Goal: Task Accomplishment & Management: Manage account settings

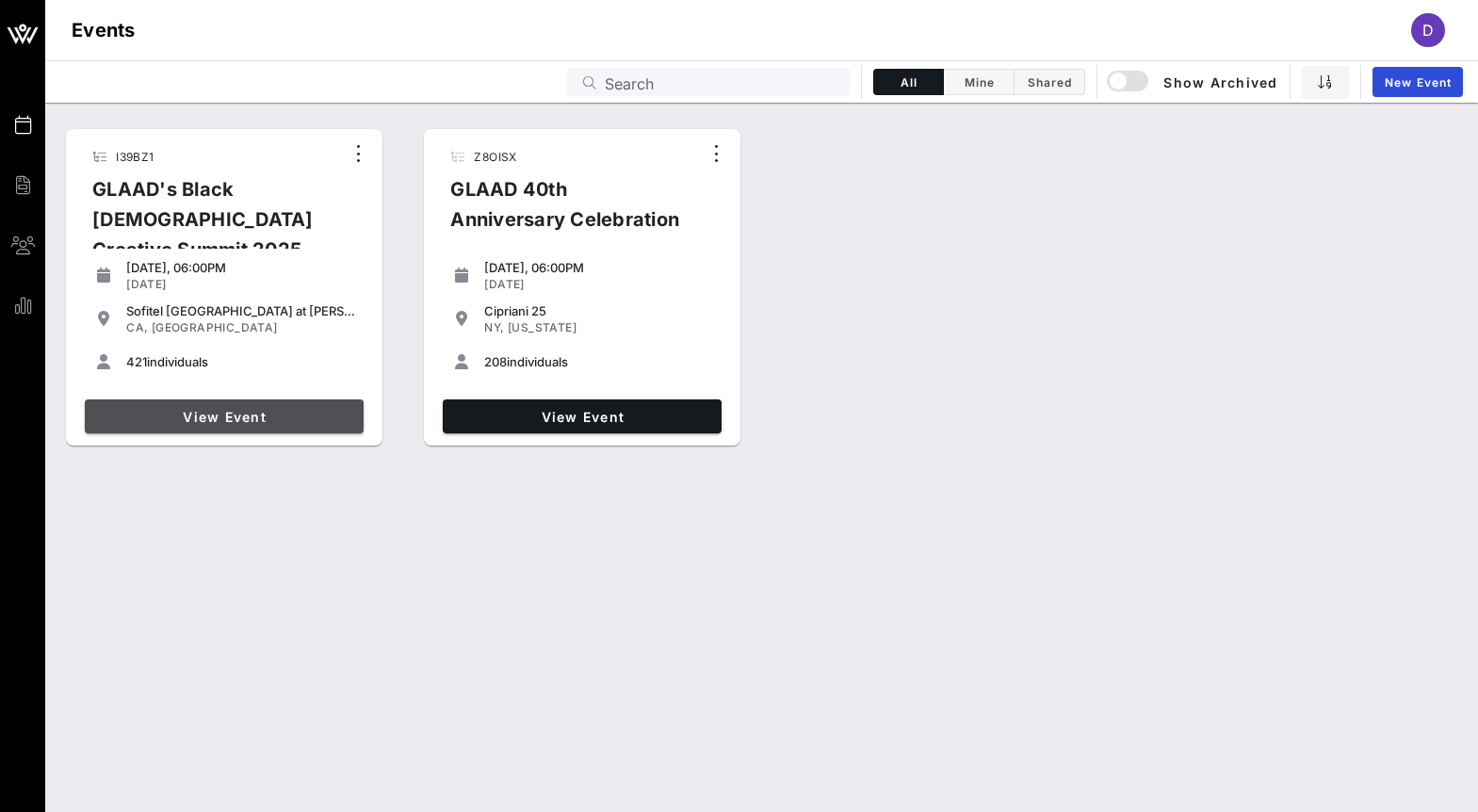
click at [256, 431] on link "View Event" at bounding box center [224, 416] width 279 height 34
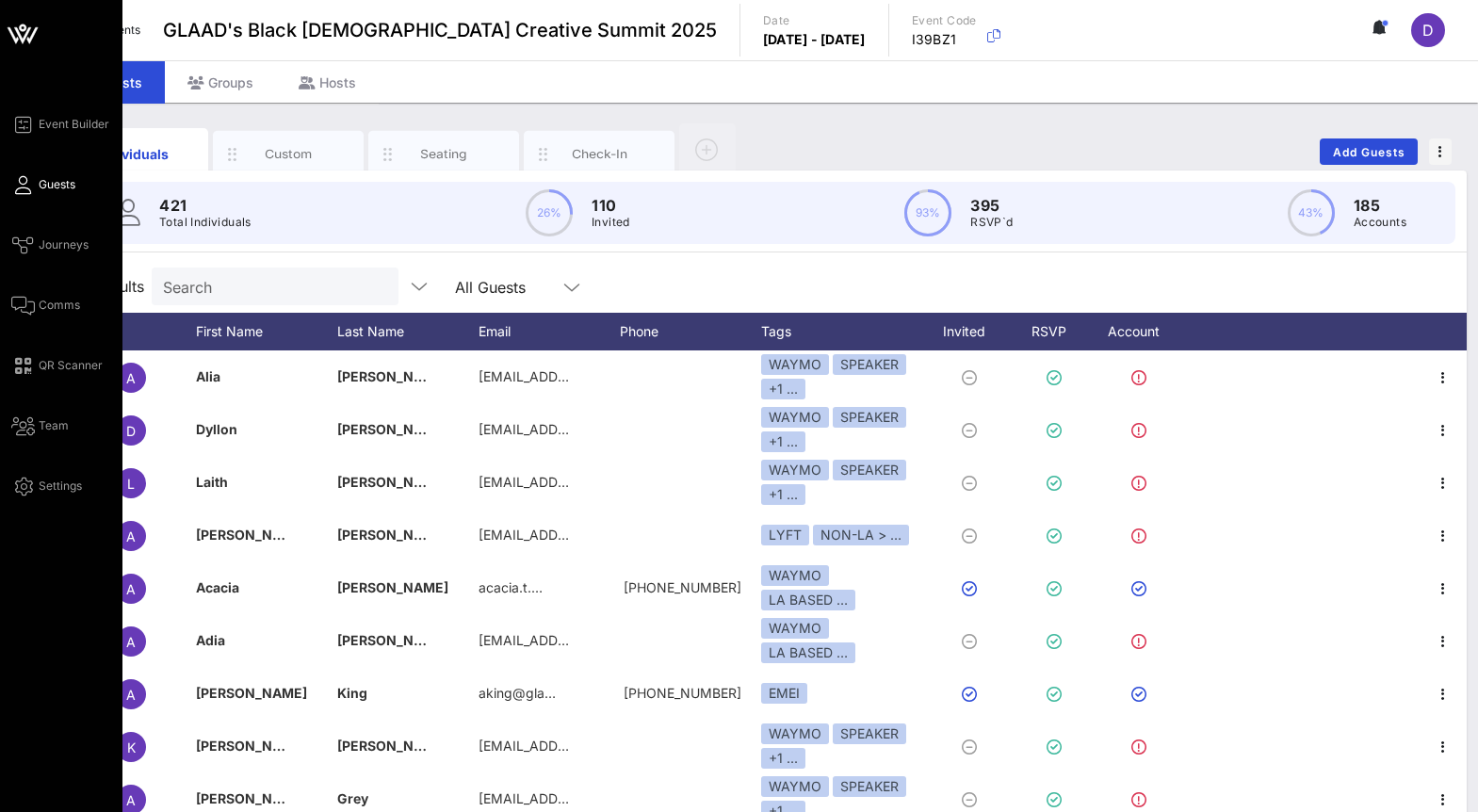
click at [30, 187] on icon at bounding box center [23, 185] width 24 height 3
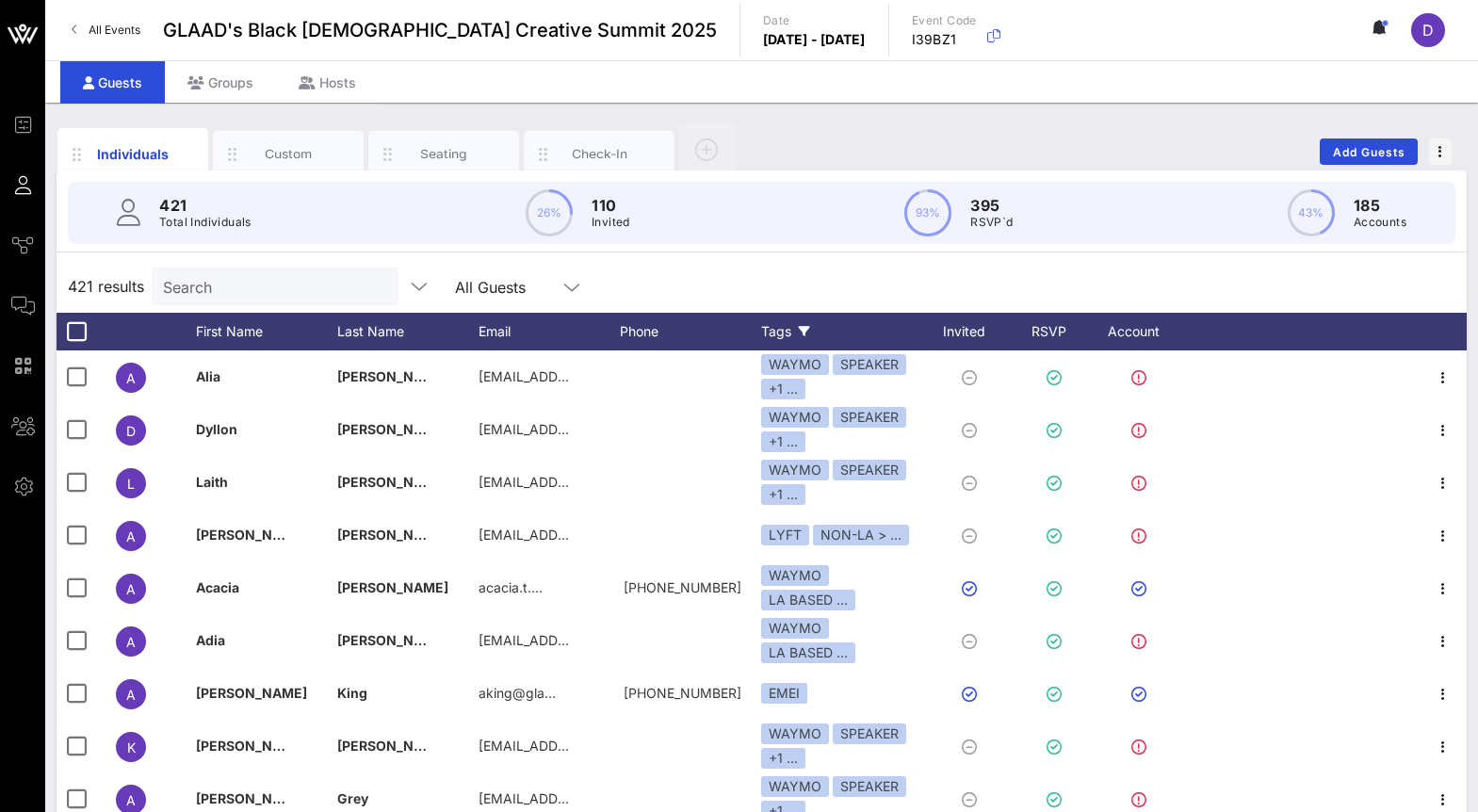
click at [799, 327] on icon at bounding box center [805, 331] width 11 height 11
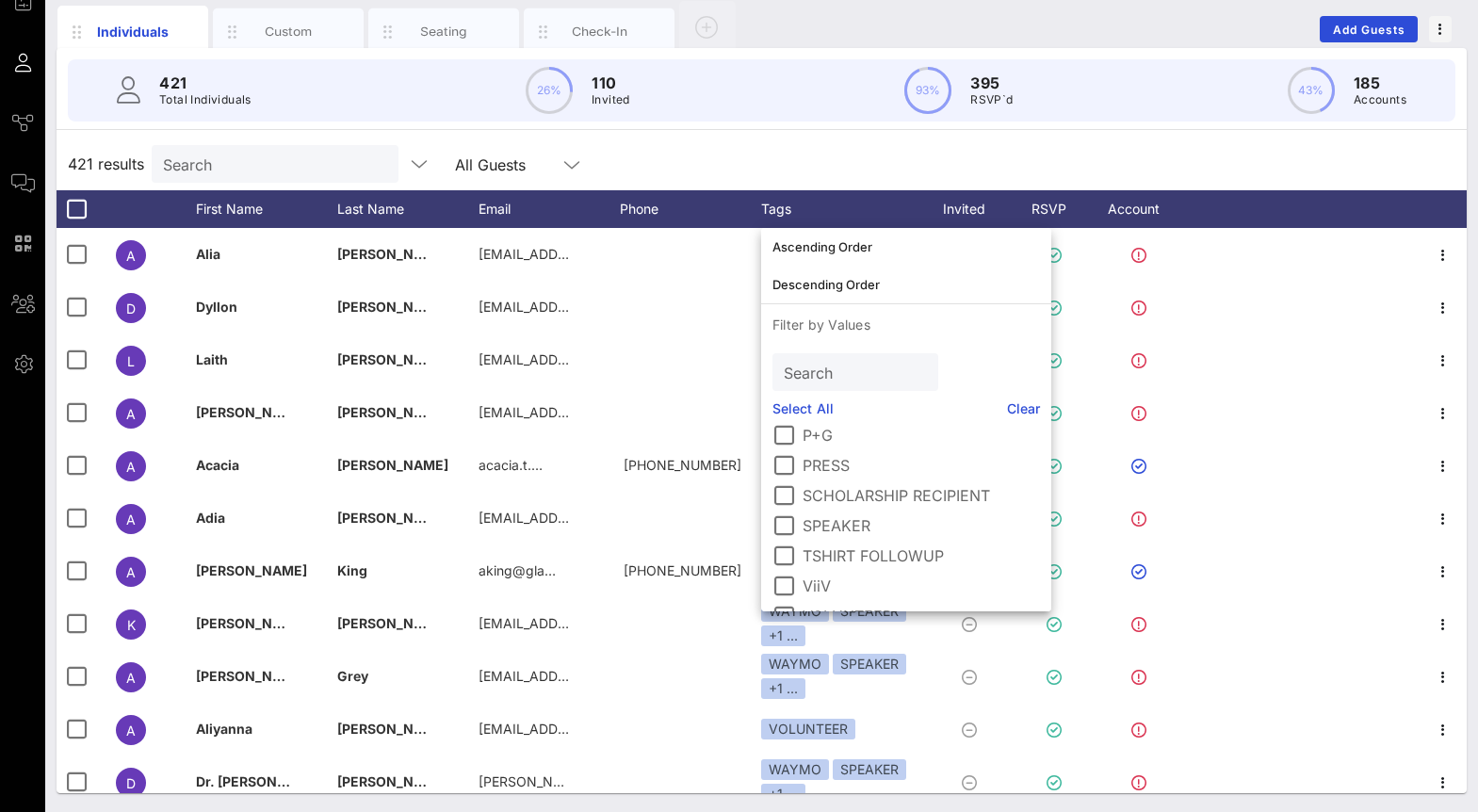
scroll to position [245, 0]
click at [790, 466] on div at bounding box center [784, 468] width 32 height 32
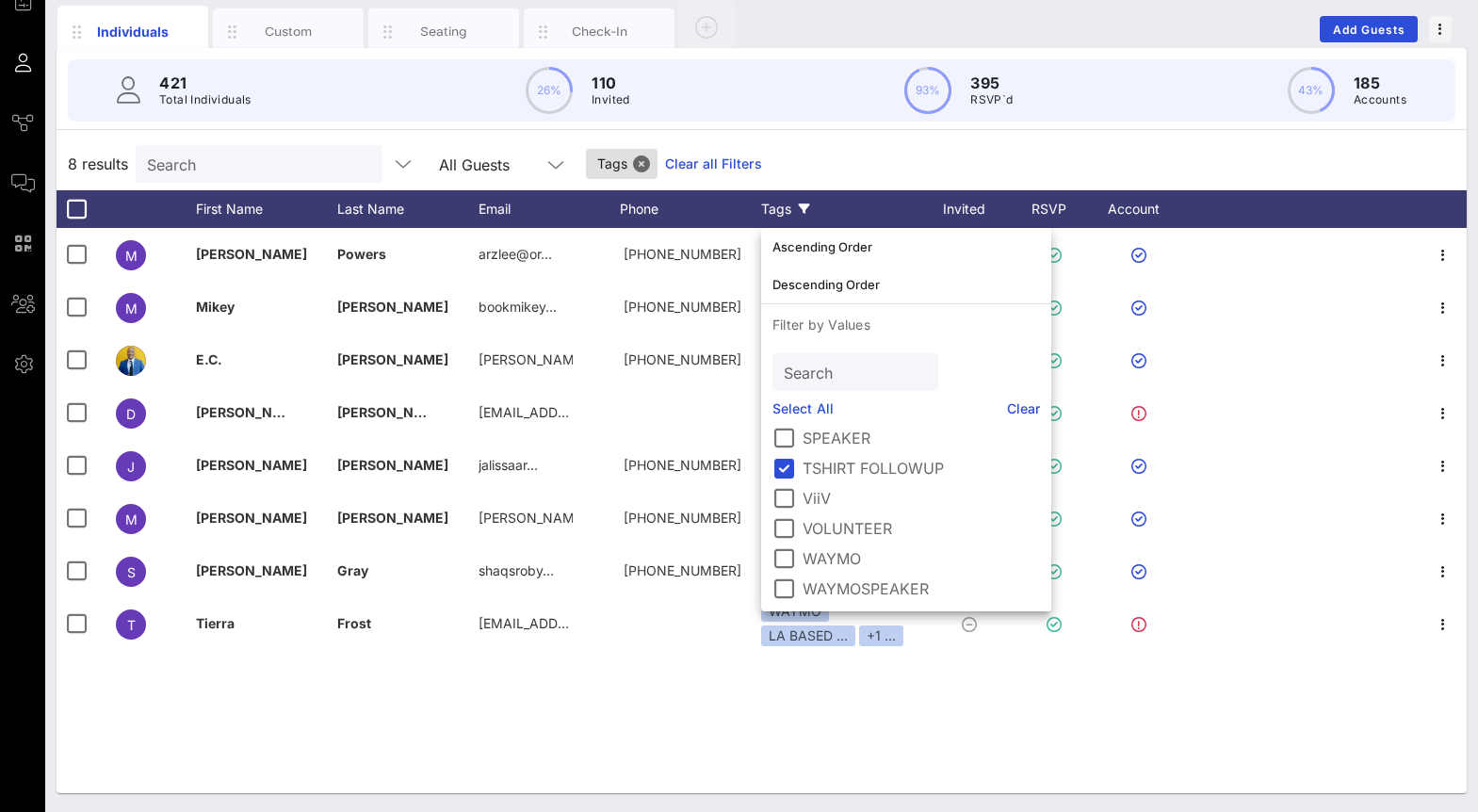
click at [804, 165] on div "8 results Search All Guests Tags Clear all Filters" at bounding box center [761, 164] width 1410 height 53
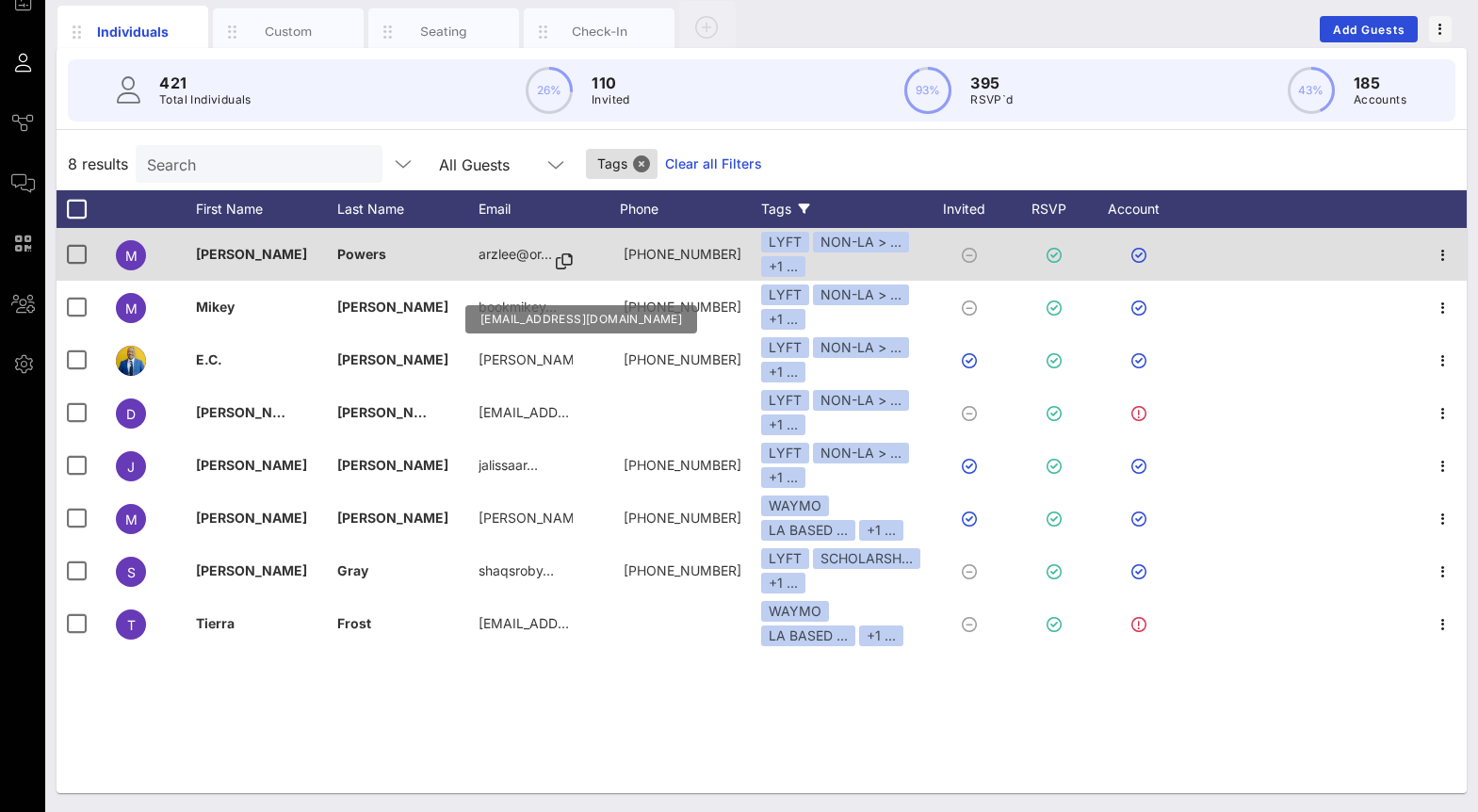
click at [559, 261] on icon at bounding box center [565, 262] width 17 height 2
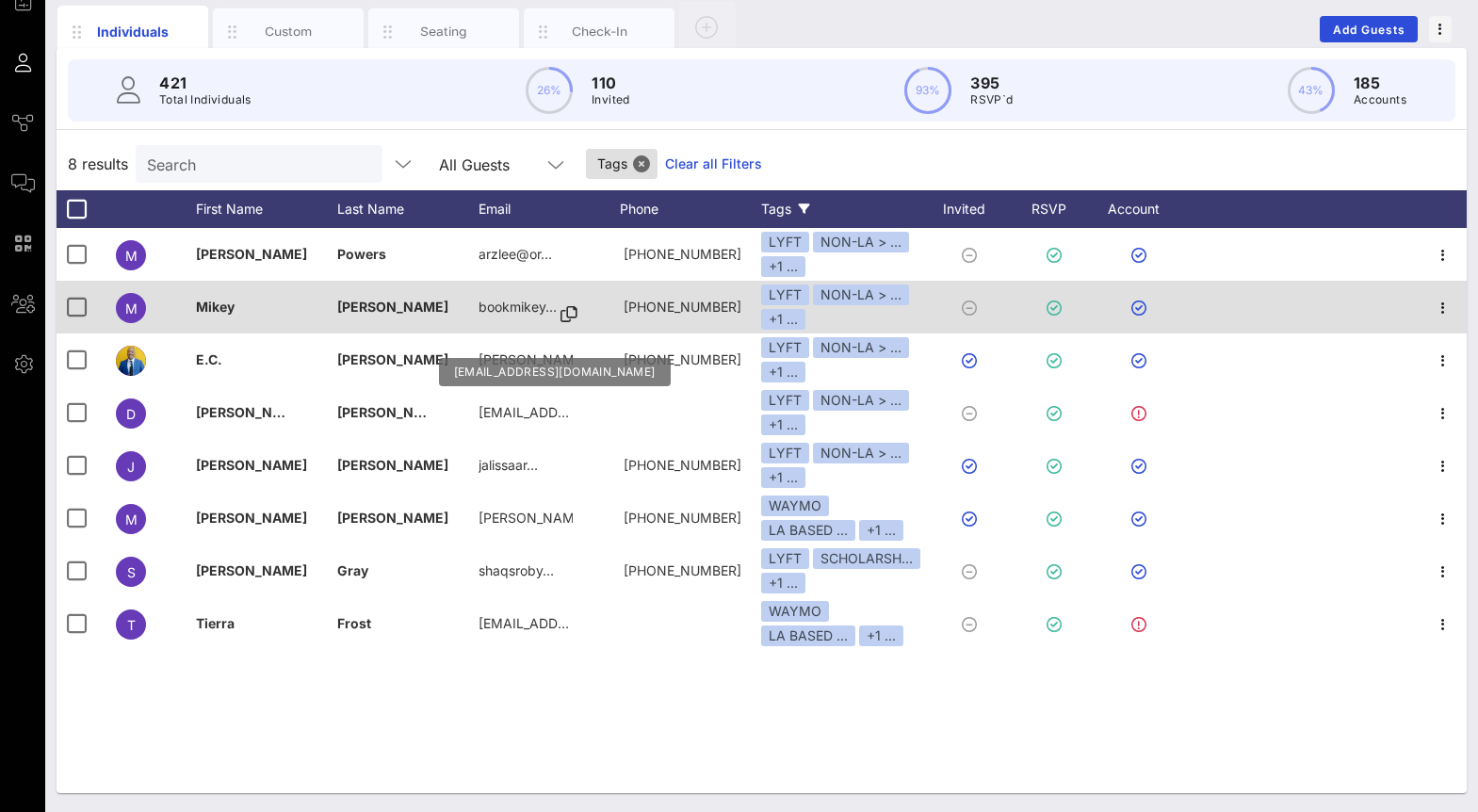
click at [561, 313] on icon at bounding box center [569, 314] width 17 height 2
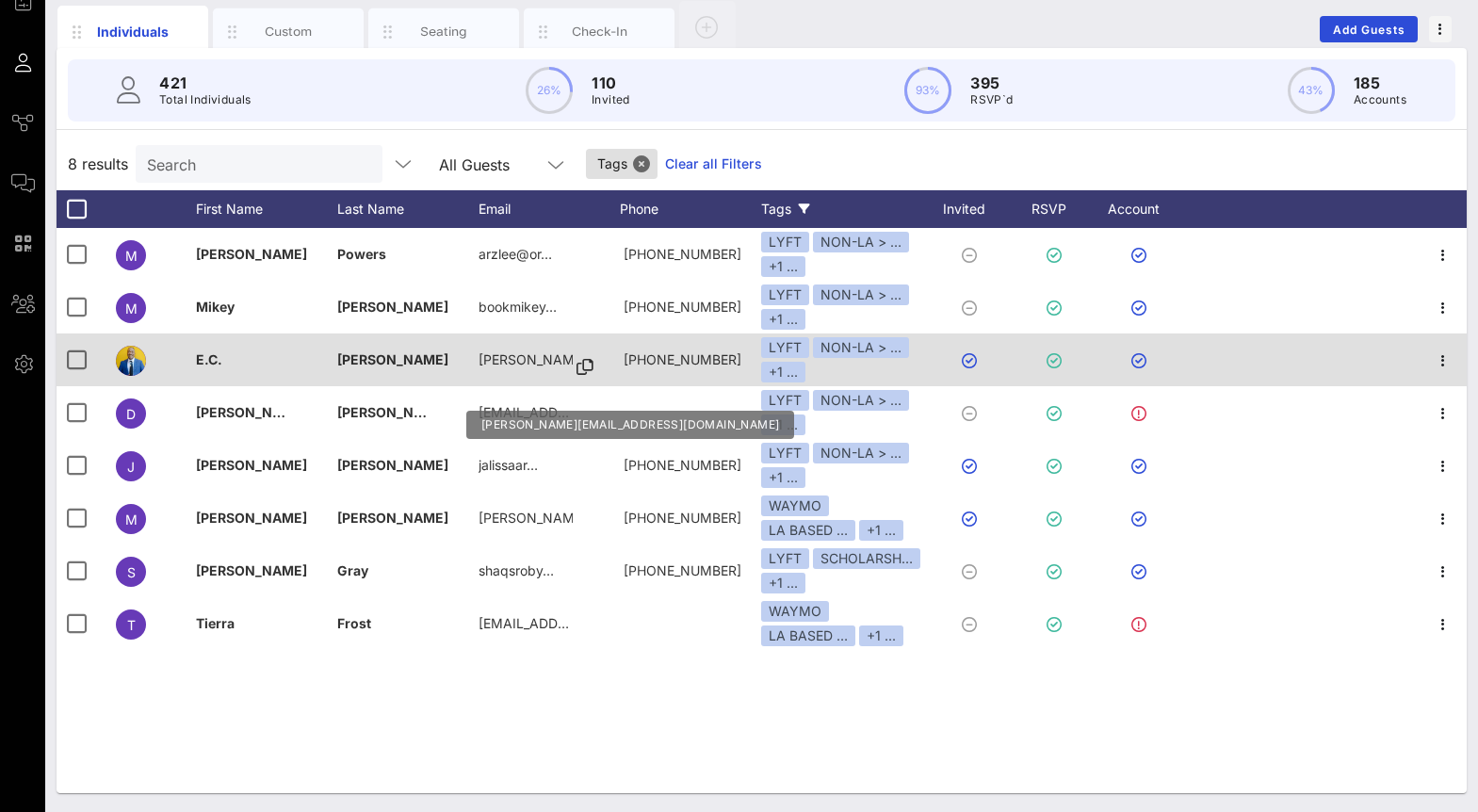
click at [577, 368] on icon at bounding box center [586, 367] width 17 height 2
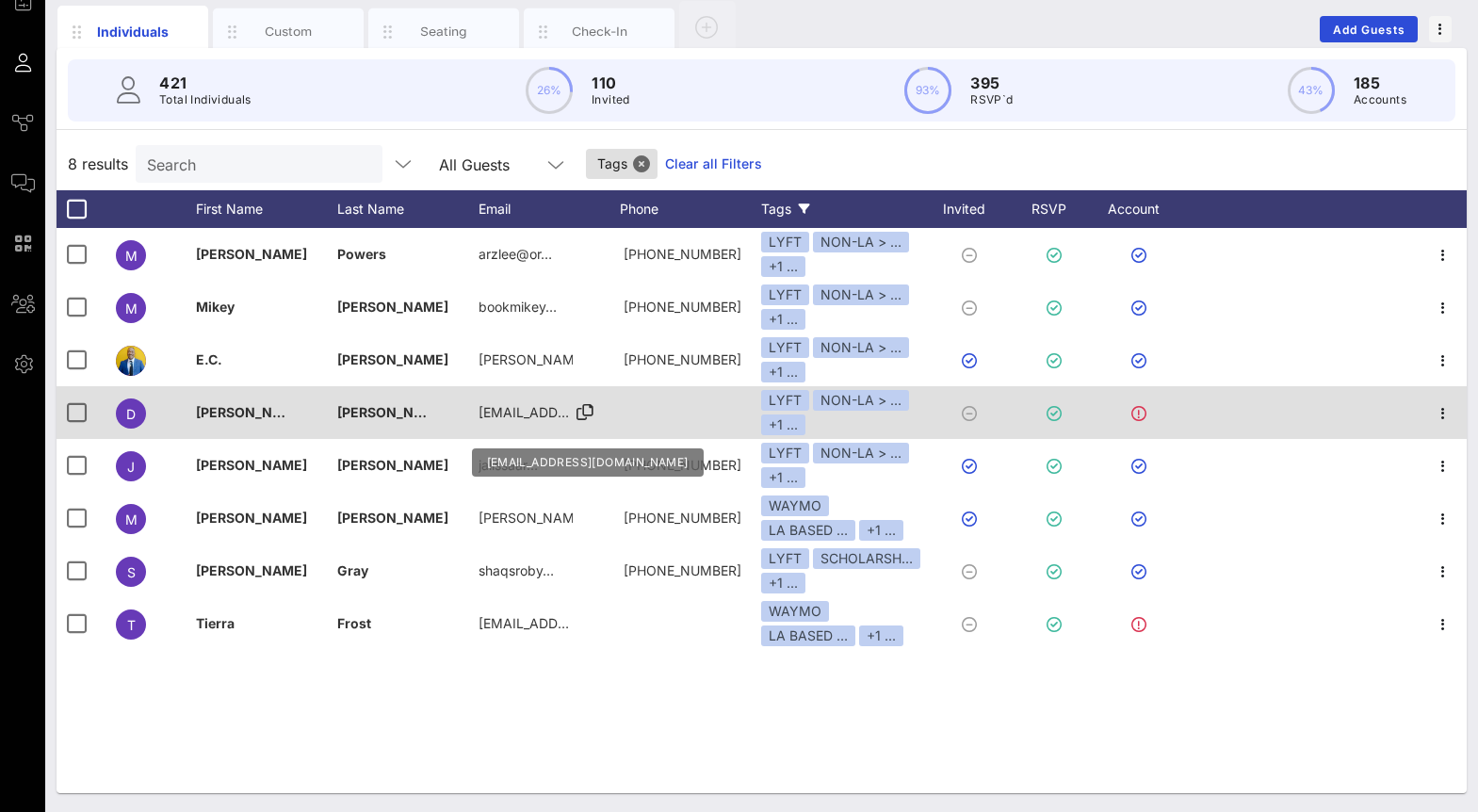
click at [579, 412] on icon at bounding box center [586, 413] width 17 height 2
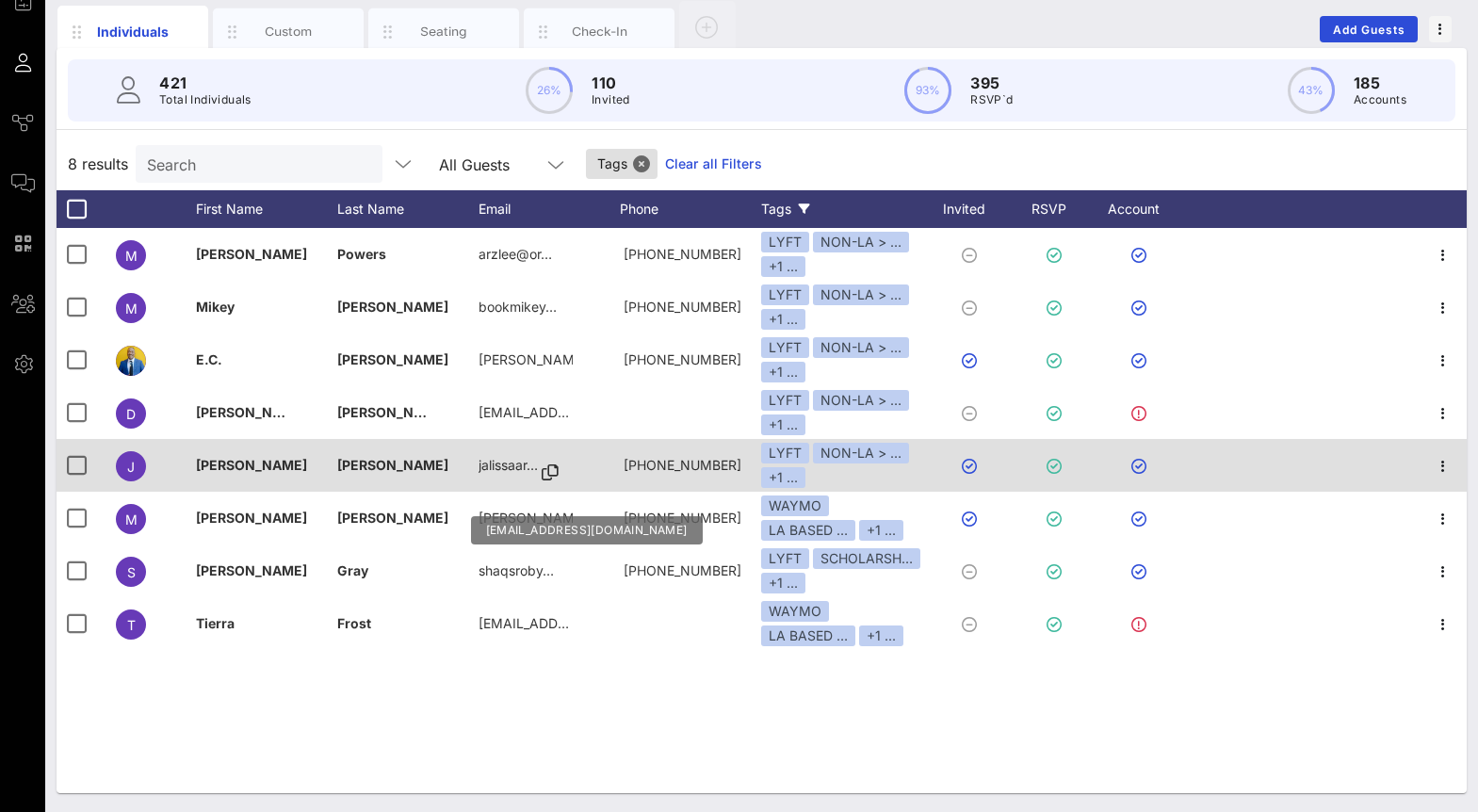
click at [552, 472] on icon at bounding box center [551, 473] width 17 height 2
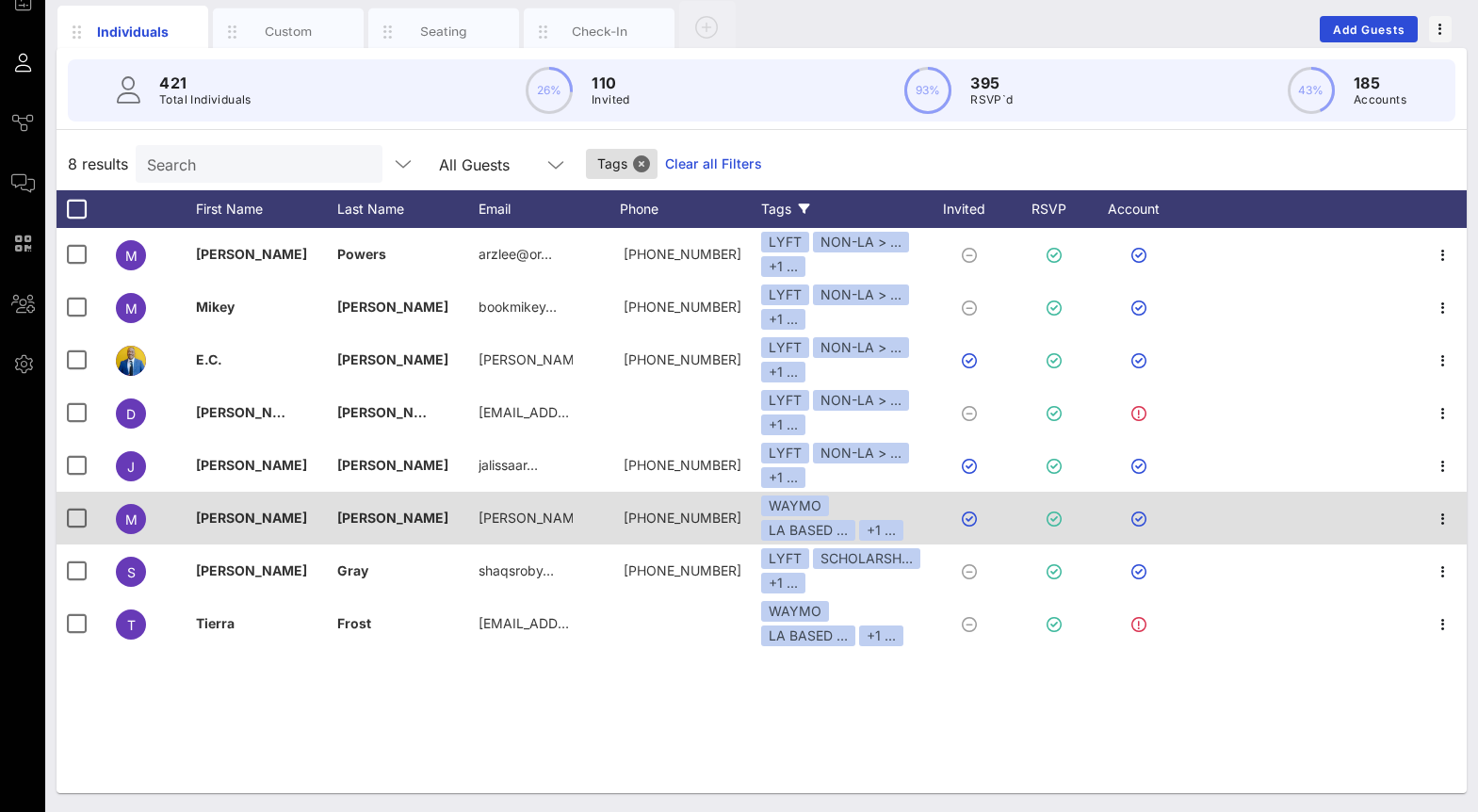
click at [358, 505] on div "[PERSON_NAME]" at bounding box center [408, 518] width 142 height 53
click at [577, 526] on icon at bounding box center [586, 526] width 17 height 2
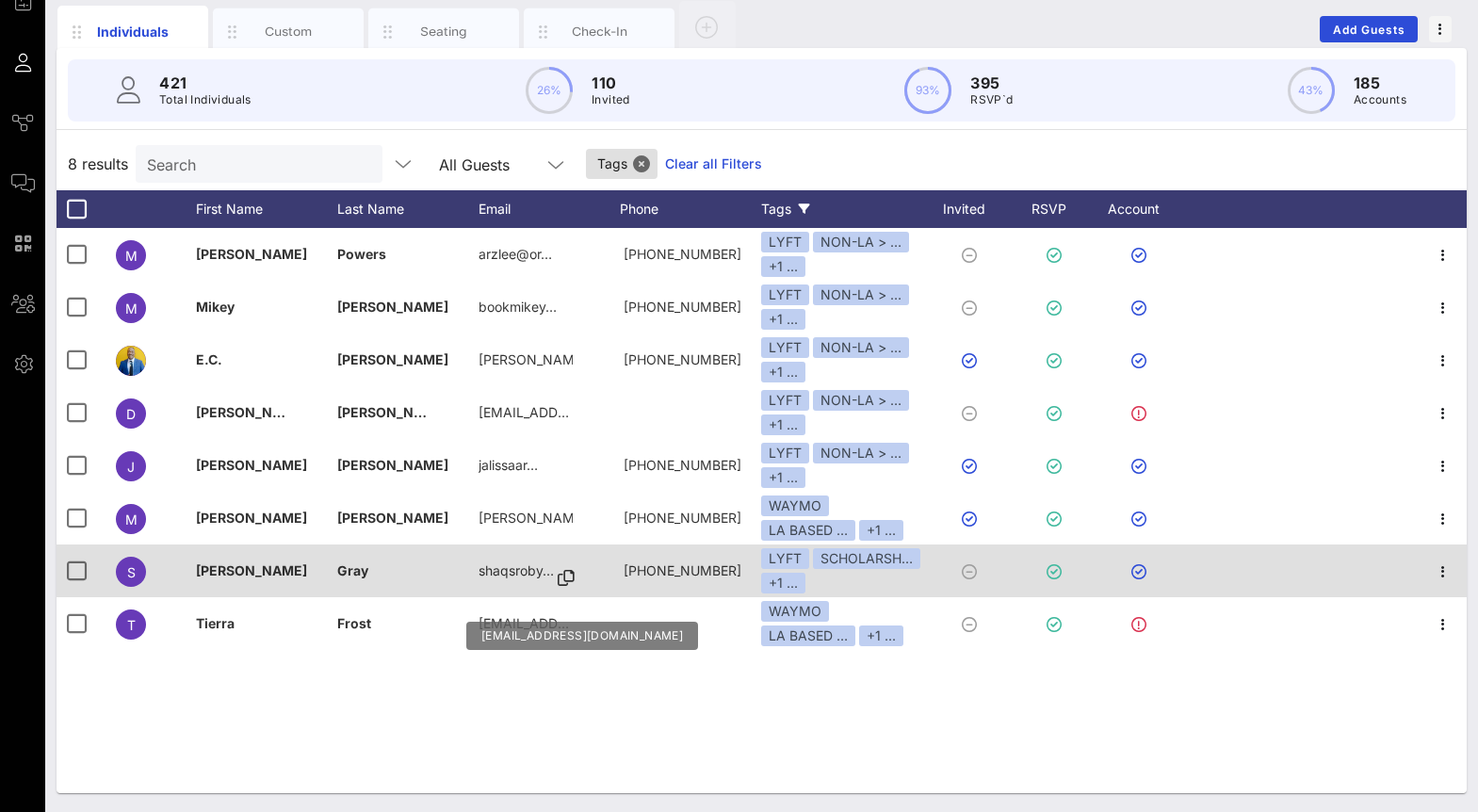
click at [563, 578] on icon at bounding box center [567, 579] width 17 height 2
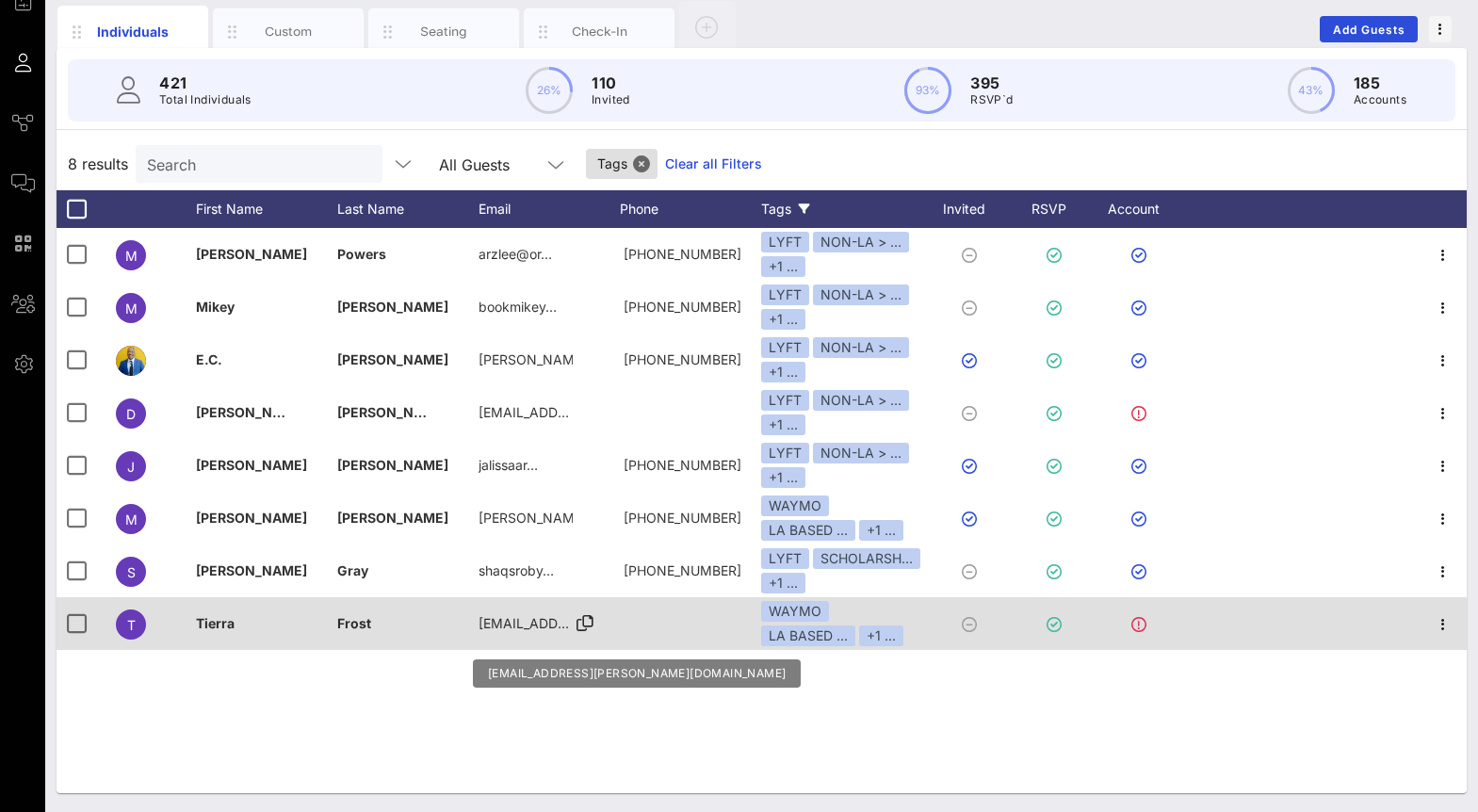
click at [577, 624] on icon at bounding box center [586, 623] width 17 height 2
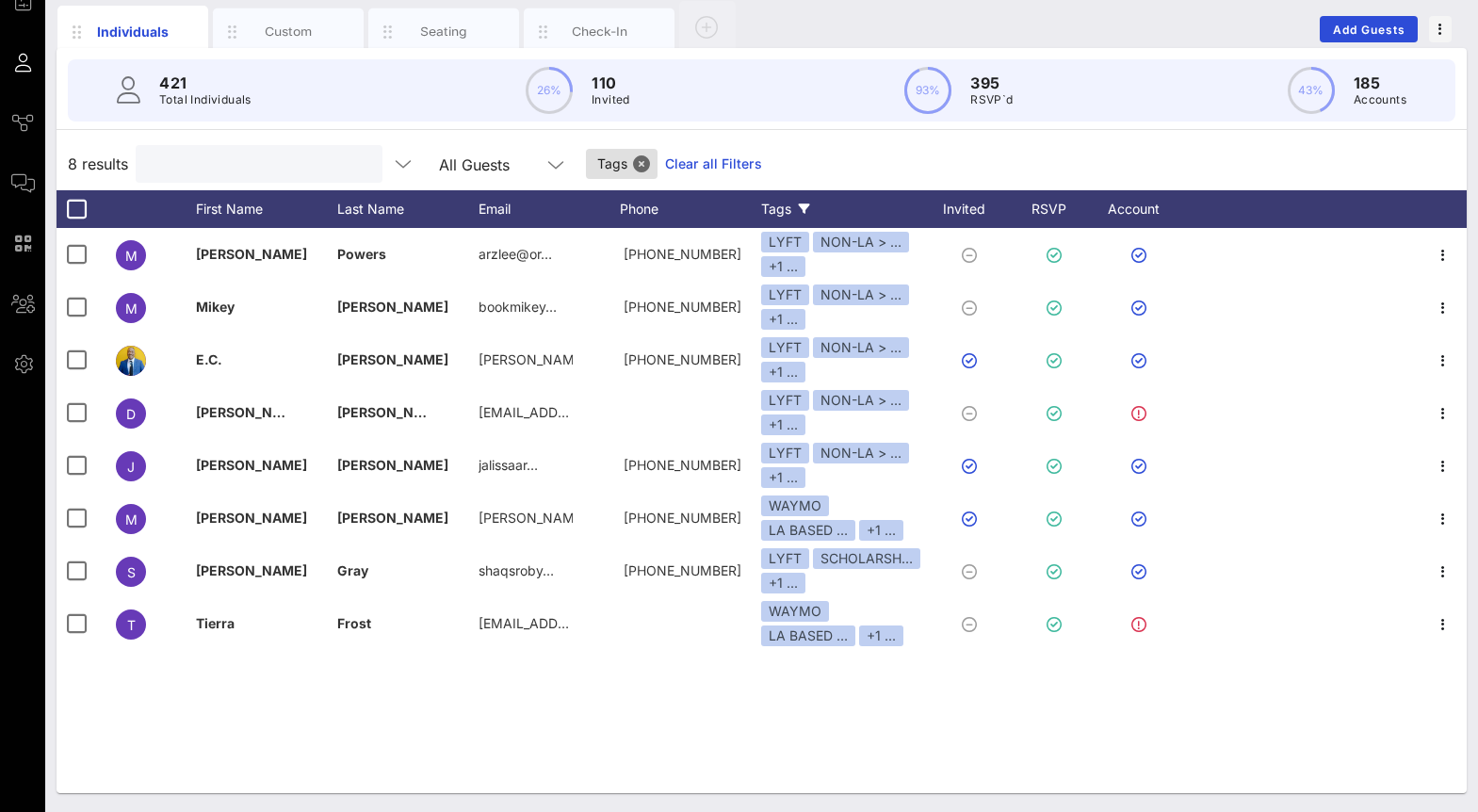
click at [192, 170] on input "text" at bounding box center [257, 164] width 220 height 25
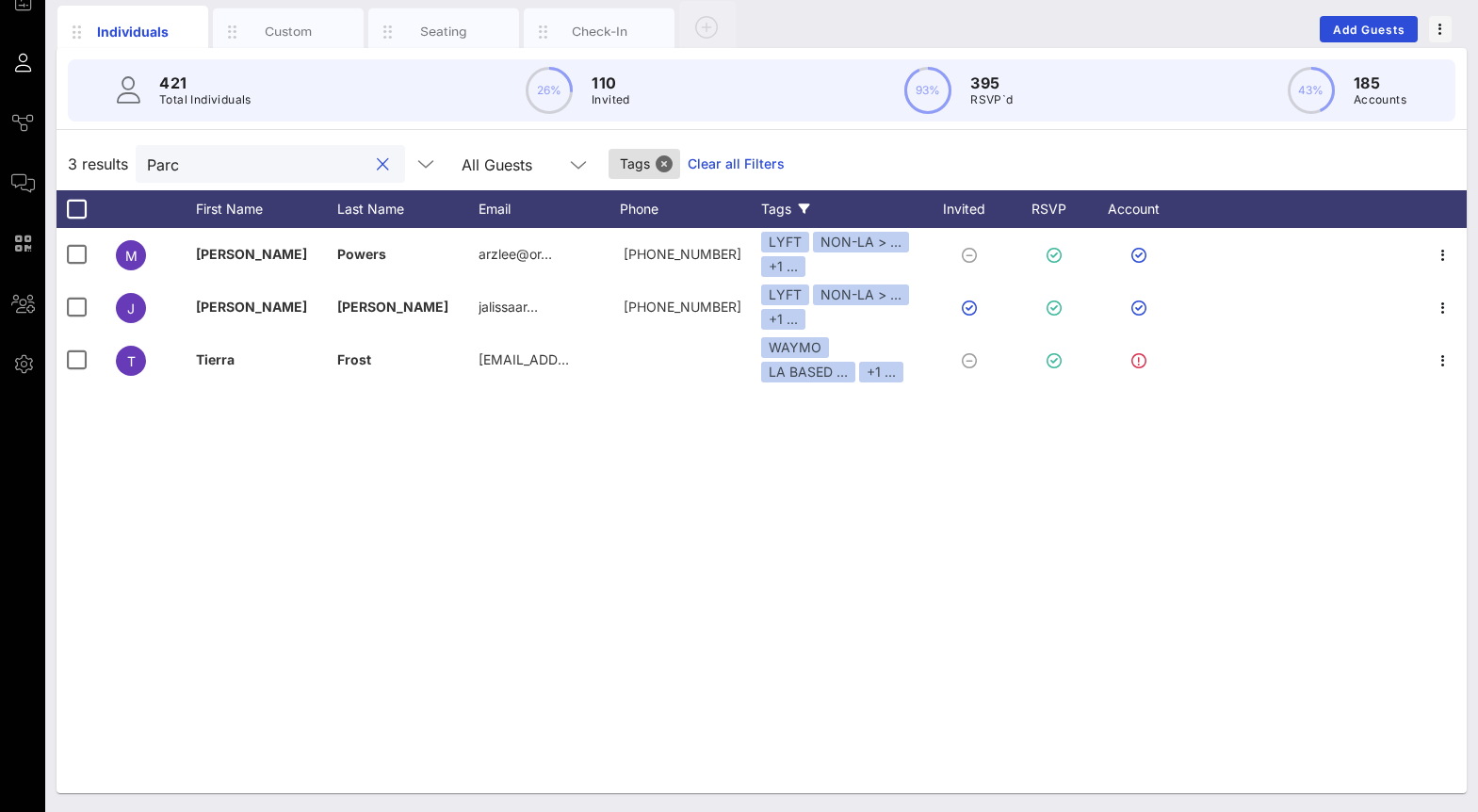
scroll to position [0, 0]
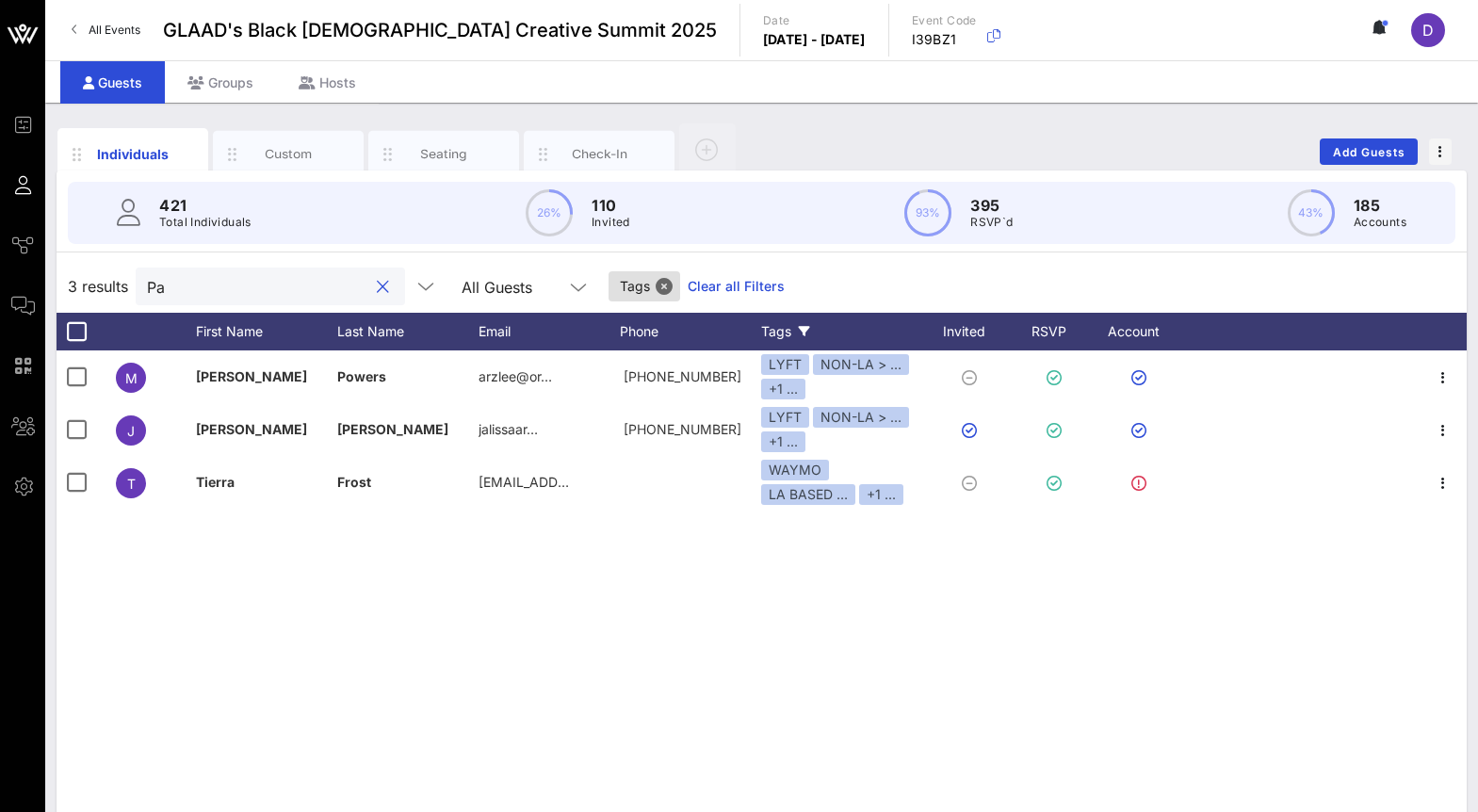
type input "P"
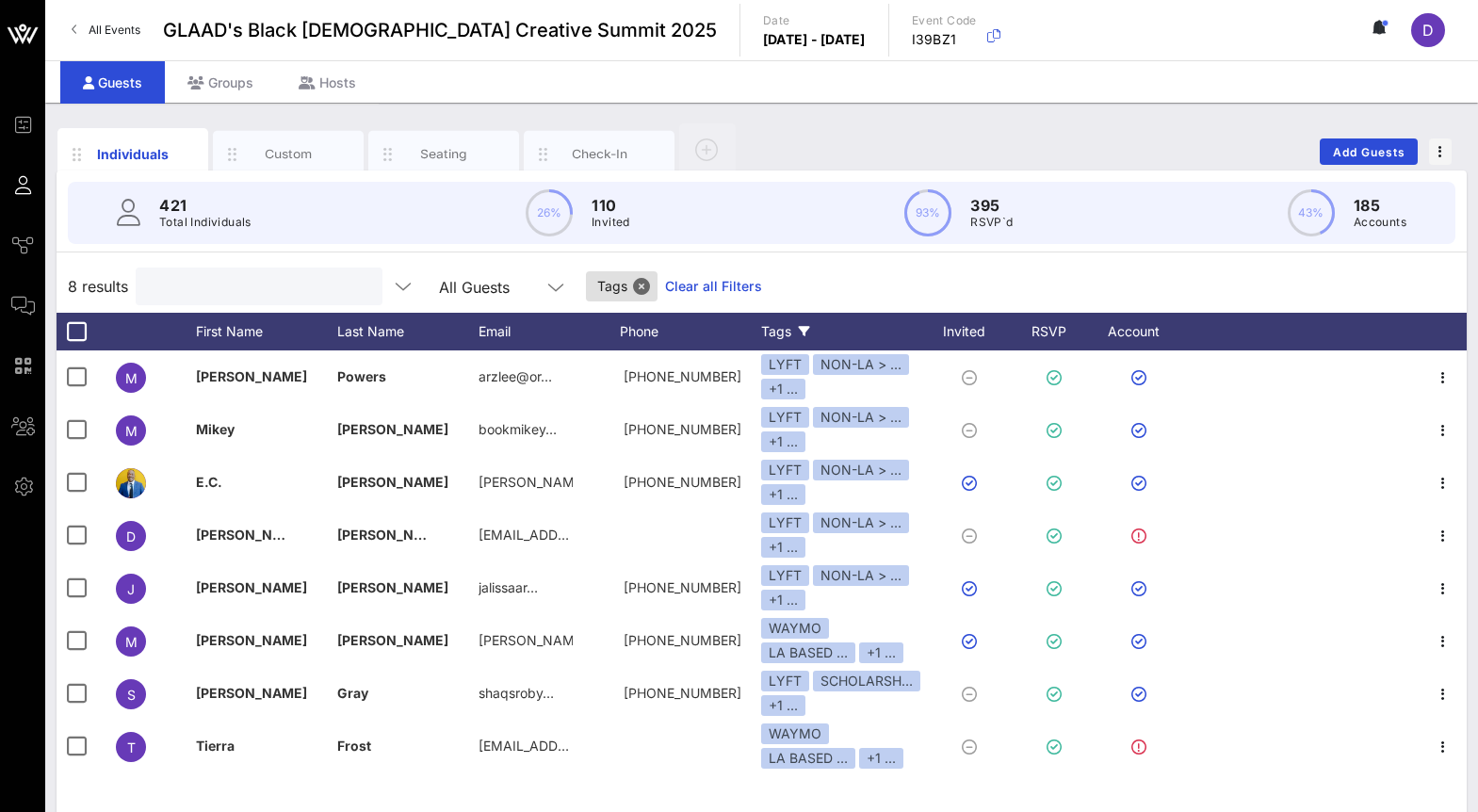
paste input "<[EMAIL_ADDRESS][DOMAIN_NAME]"
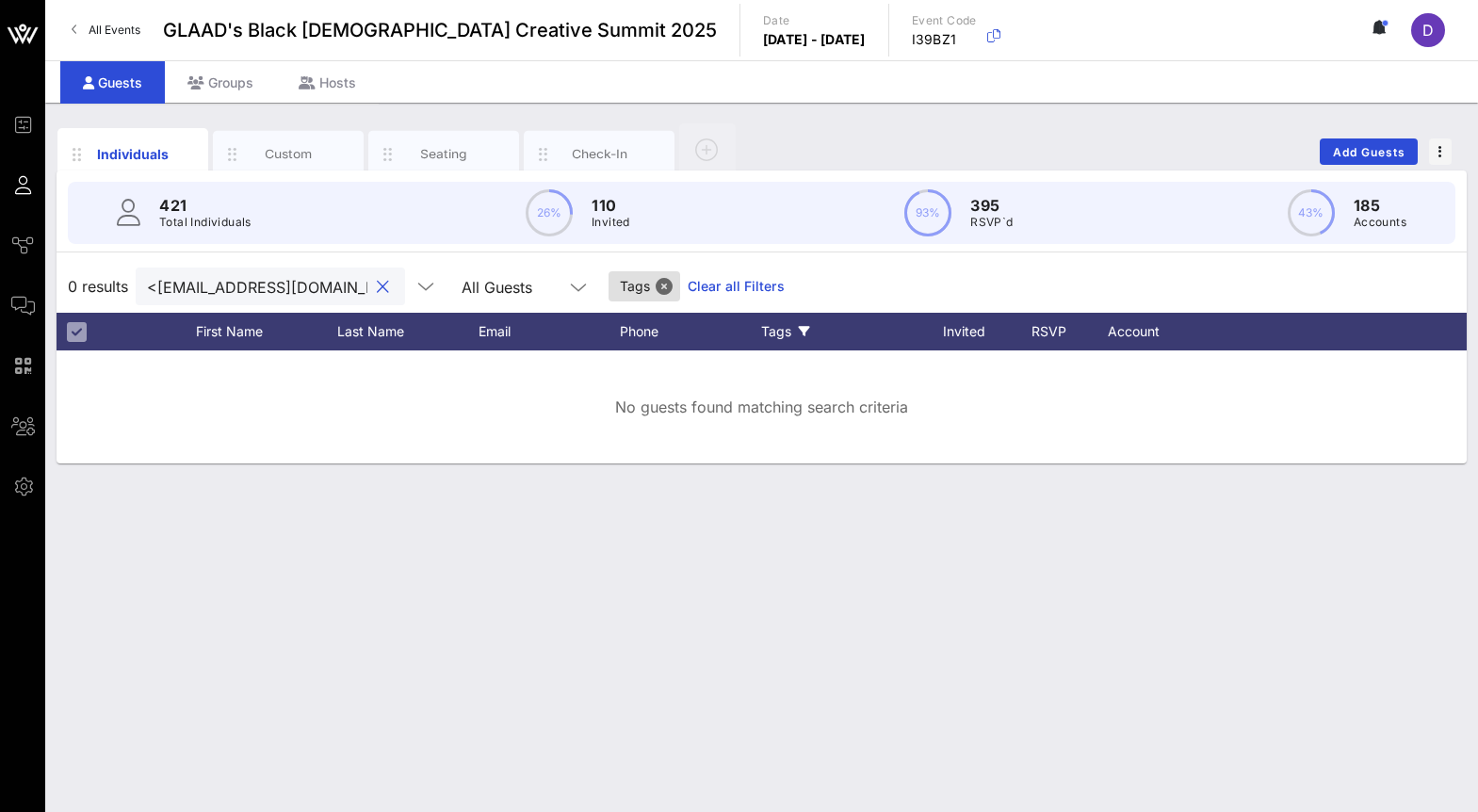
drag, startPoint x: 251, startPoint y: 290, endPoint x: 121, endPoint y: 282, distance: 130.2
click at [121, 282] on div "0 results <[EMAIL_ADDRESS][DOMAIN_NAME] All Guests Tags Clear all Filters" at bounding box center [761, 286] width 1410 height 53
click at [193, 293] on input "<[EMAIL_ADDRESS][DOMAIN_NAME]" at bounding box center [257, 286] width 220 height 25
click at [152, 285] on input "<[EMAIL_ADDRESS][DOMAIN_NAME]" at bounding box center [257, 286] width 220 height 25
click at [218, 296] on input "[EMAIL_ADDRESS][DOMAIN_NAME]" at bounding box center [257, 286] width 220 height 25
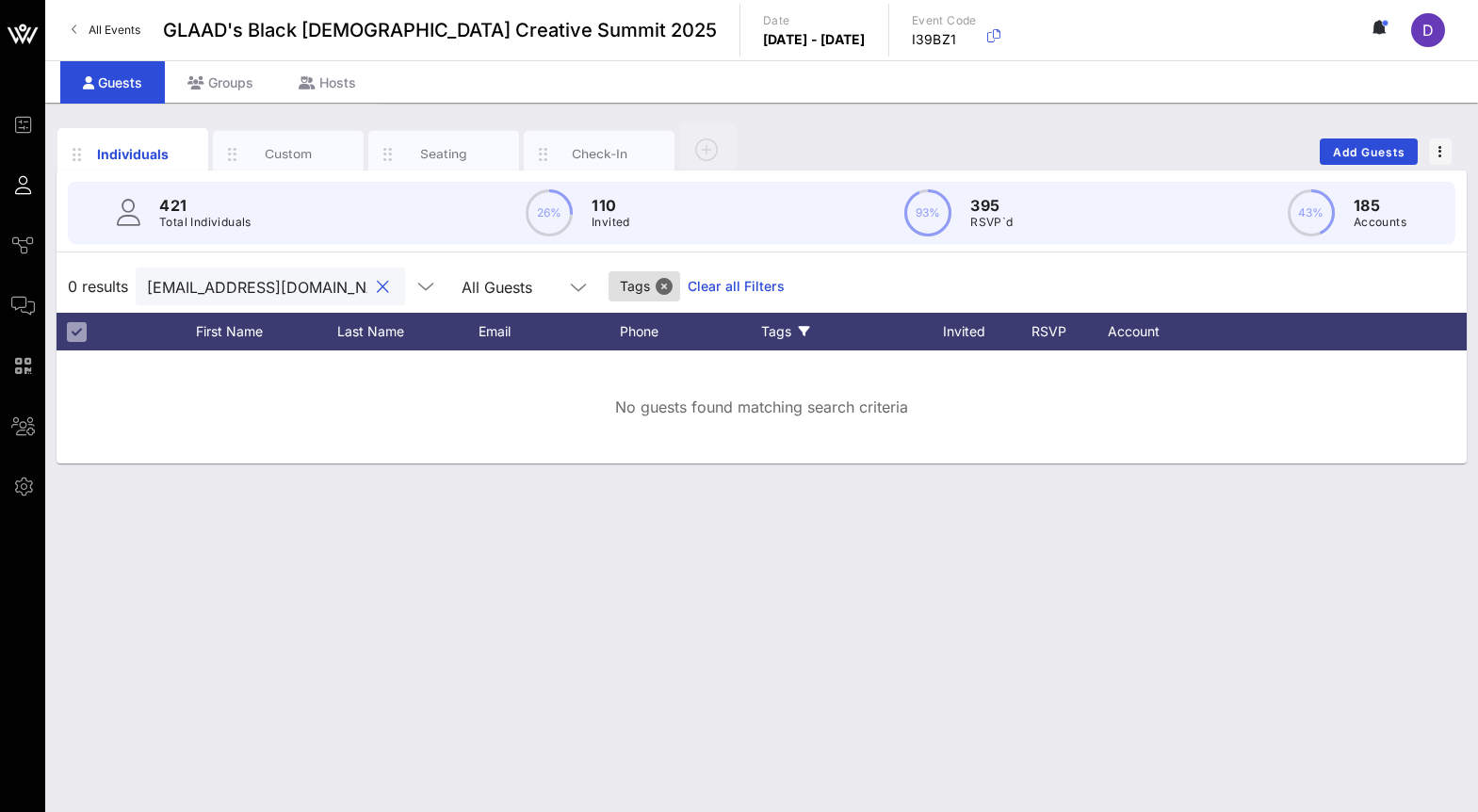
click at [218, 296] on input "[EMAIL_ADDRESS][DOMAIN_NAME]" at bounding box center [257, 286] width 220 height 25
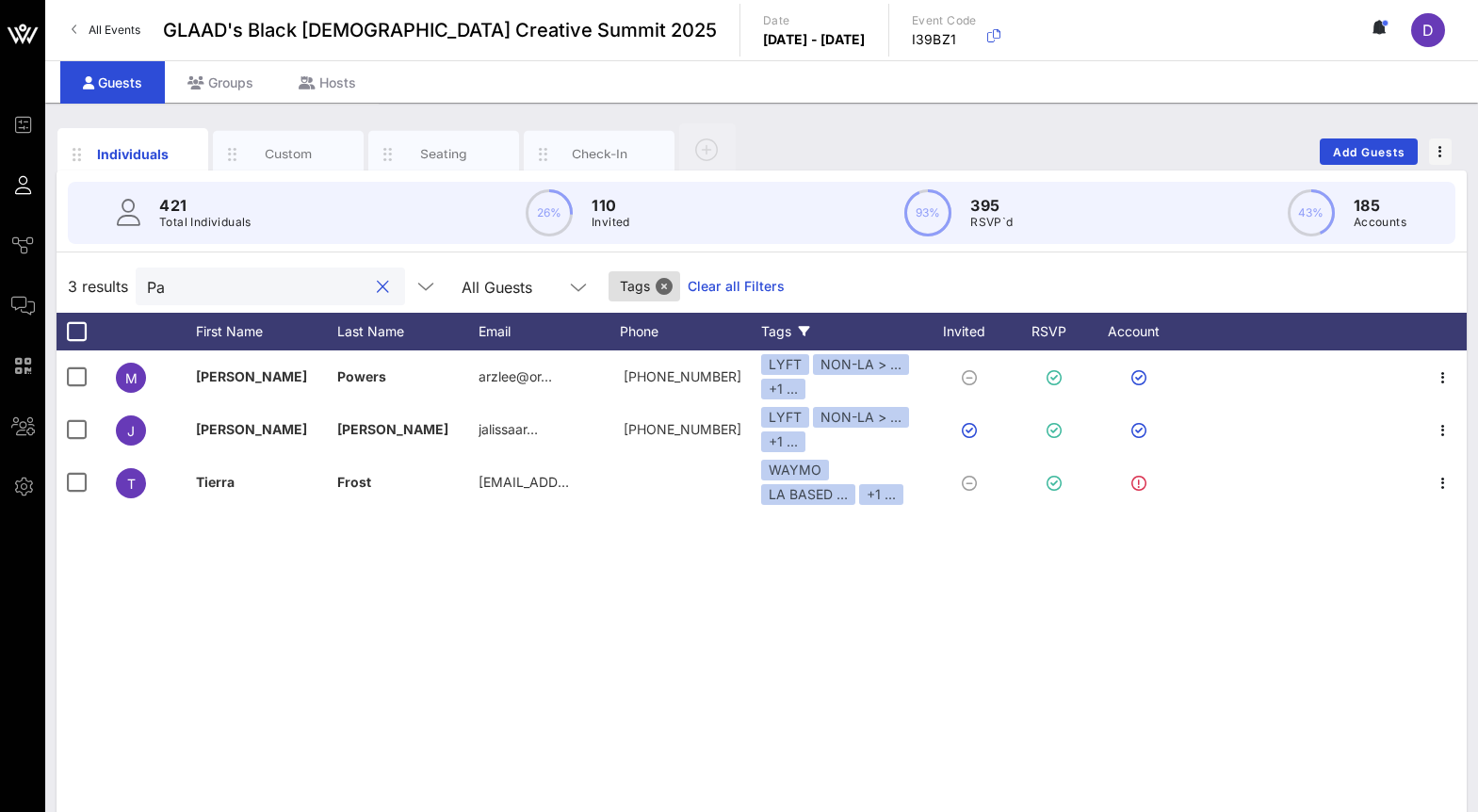
type input "P"
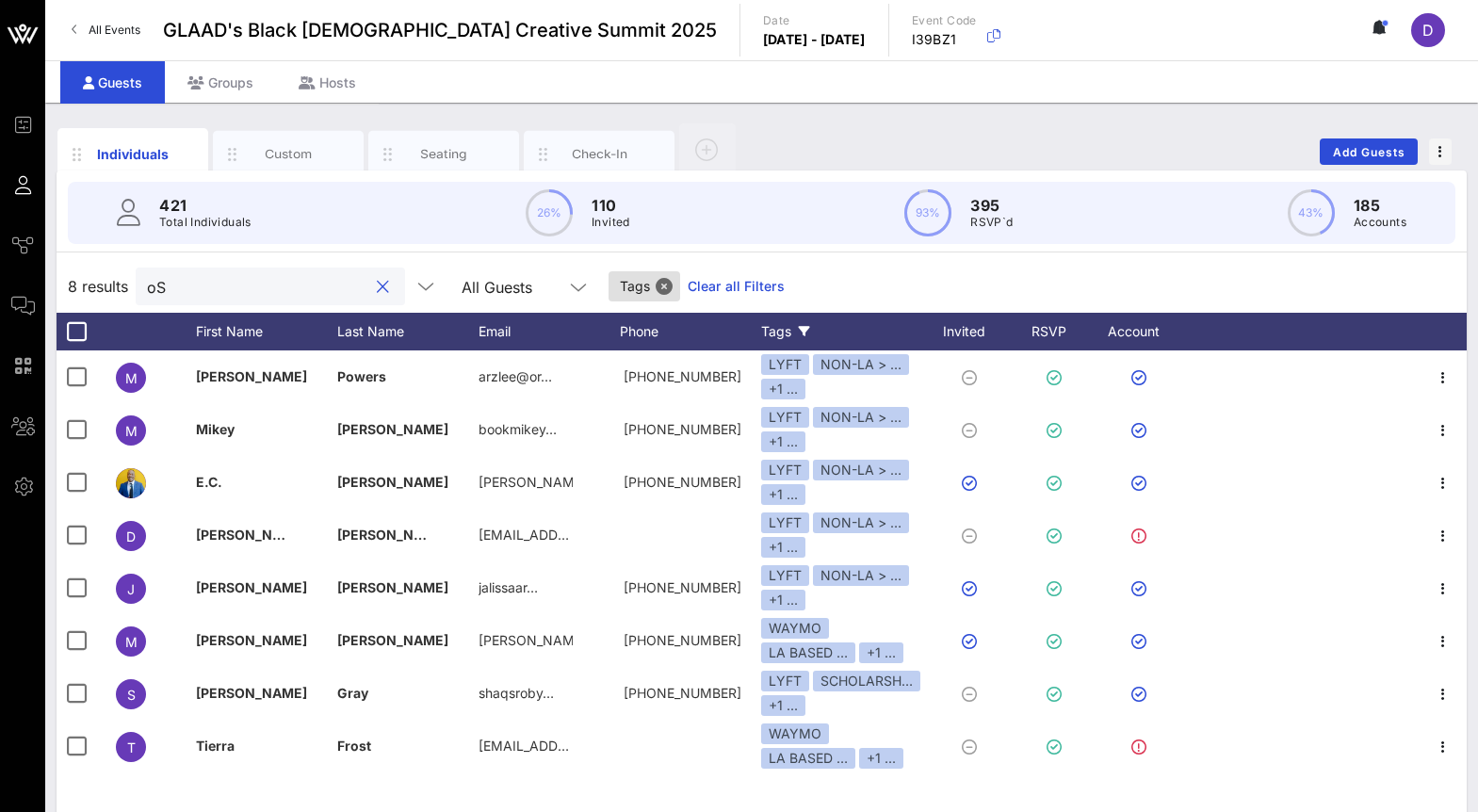
type input "o"
